Goal: Information Seeking & Learning: Learn about a topic

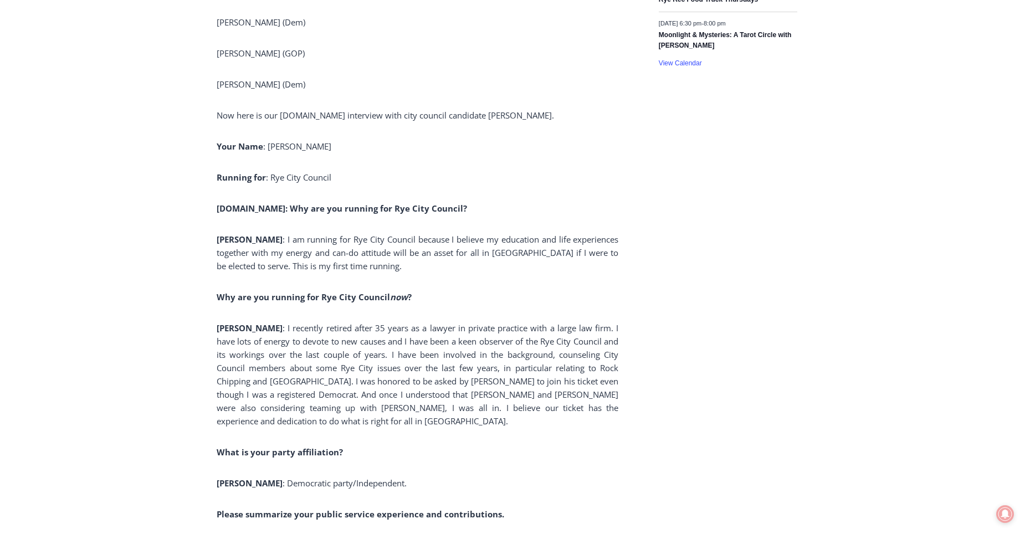
scroll to position [1109, 0]
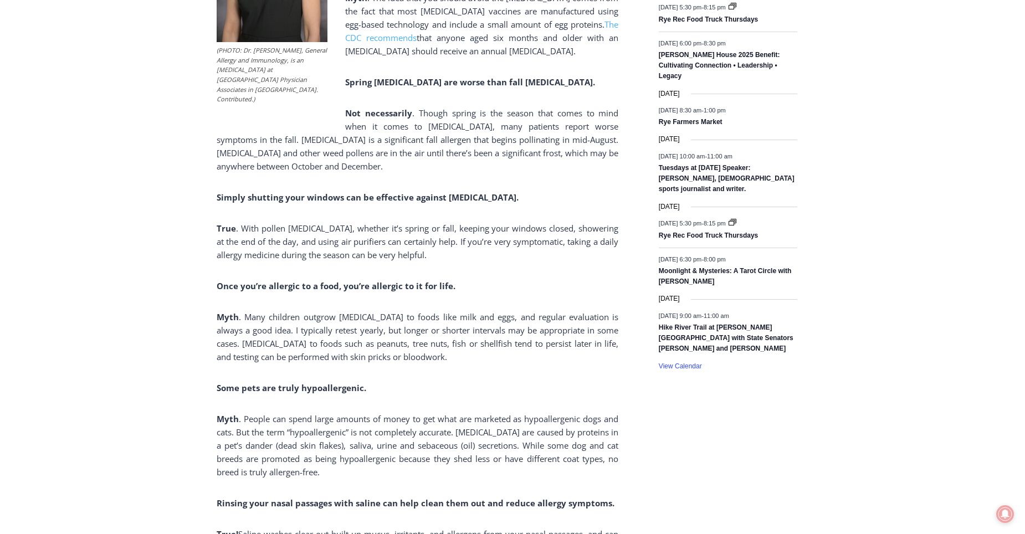
scroll to position [776, 0]
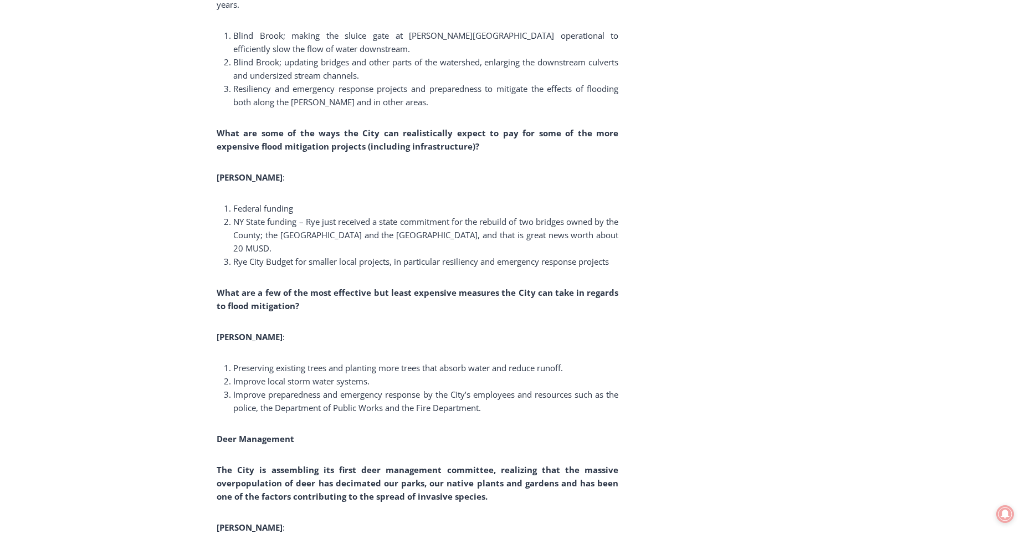
scroll to position [4490, 0]
